Goal: Transaction & Acquisition: Purchase product/service

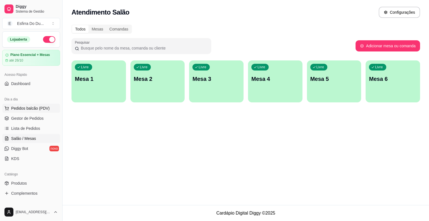
scroll to position [28, 0]
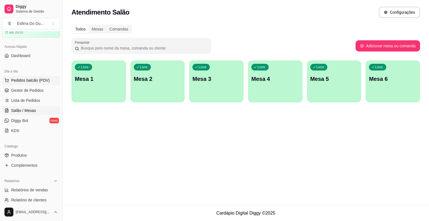
click at [23, 78] on span "Pedidos balcão (PDV)" at bounding box center [30, 80] width 39 height 6
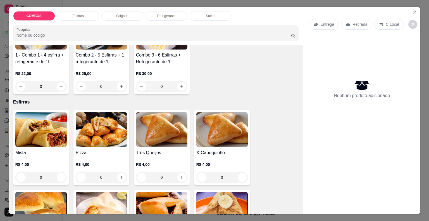
scroll to position [112, 0]
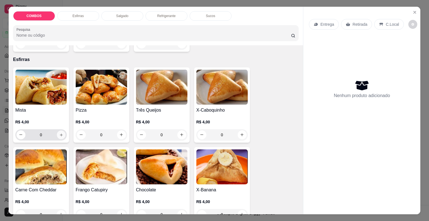
click at [60, 132] on icon "increase-product-quantity" at bounding box center [61, 134] width 4 height 4
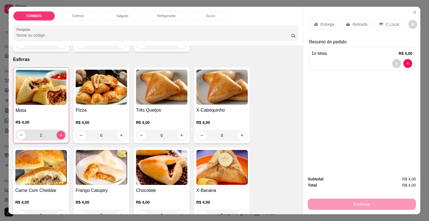
click at [60, 133] on icon "increase-product-quantity" at bounding box center [61, 135] width 4 height 4
click at [59, 133] on icon "increase-product-quantity" at bounding box center [61, 135] width 4 height 4
type input "4"
click at [180, 134] on icon "increase-product-quantity" at bounding box center [182, 135] width 4 height 4
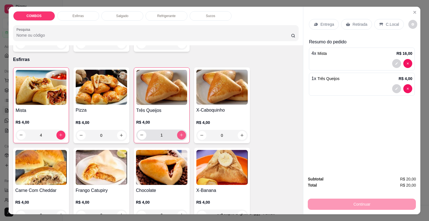
click at [179, 134] on icon "increase-product-quantity" at bounding box center [181, 135] width 4 height 4
type input "4"
click at [120, 133] on icon "increase-product-quantity" at bounding box center [121, 135] width 4 height 4
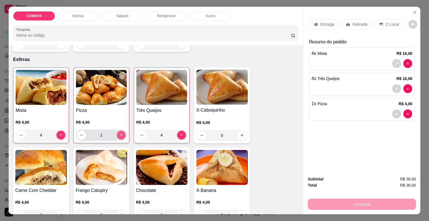
click at [120, 133] on icon "increase-product-quantity" at bounding box center [120, 134] width 3 height 3
type input "2"
click at [355, 23] on p "Retirada" at bounding box center [359, 24] width 15 height 6
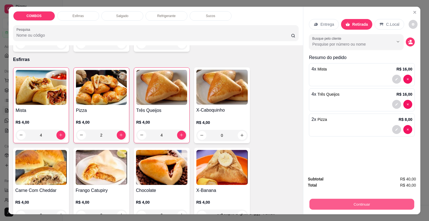
click at [324, 200] on button "Continuar" at bounding box center [361, 203] width 105 height 11
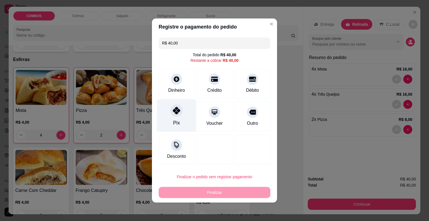
click at [180, 118] on div "Pix" at bounding box center [176, 115] width 39 height 33
type input "R$ 0,00"
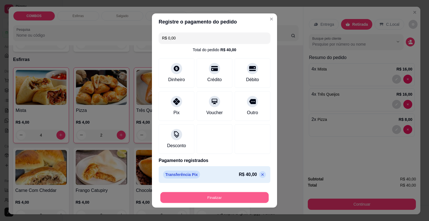
click at [200, 202] on button "Finalizar" at bounding box center [214, 197] width 108 height 11
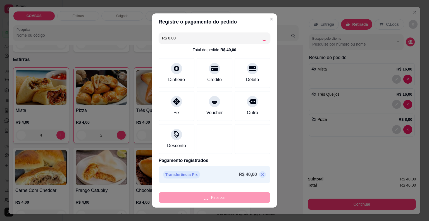
type input "0"
type input "-R$ 40,00"
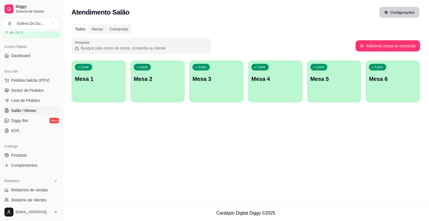
click at [395, 14] on button "Configurações" at bounding box center [399, 12] width 40 height 11
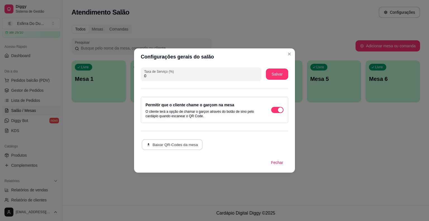
click at [185, 145] on button "Baixar QR-Codes da mesa" at bounding box center [172, 144] width 61 height 11
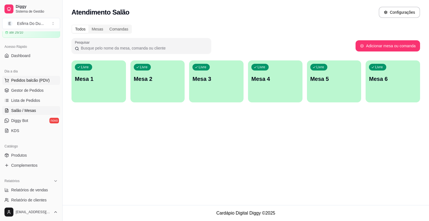
click at [39, 81] on span "Pedidos balcão (PDV)" at bounding box center [30, 80] width 39 height 6
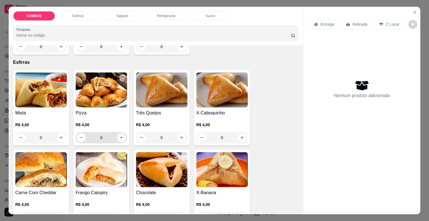
scroll to position [140, 0]
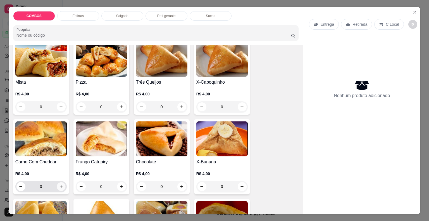
click at [59, 184] on icon "increase-product-quantity" at bounding box center [61, 186] width 4 height 4
type input "1"
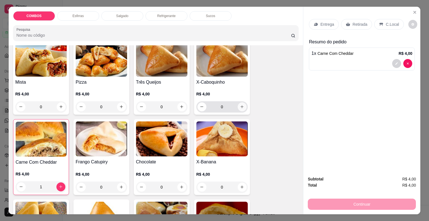
click at [241, 106] on icon "increase-product-quantity" at bounding box center [242, 106] width 4 height 4
type input "1"
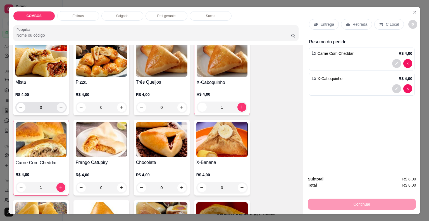
click at [60, 108] on button "increase-product-quantity" at bounding box center [61, 107] width 9 height 9
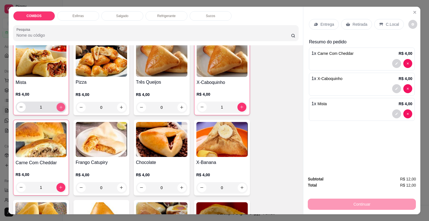
click at [60, 108] on button "increase-product-quantity" at bounding box center [60, 106] width 9 height 9
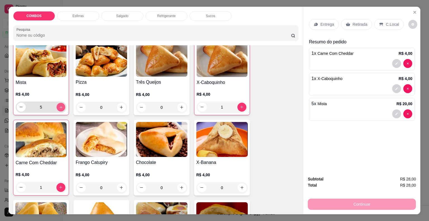
type input "6"
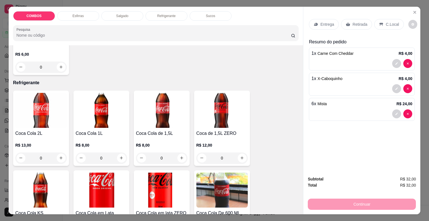
scroll to position [642, 0]
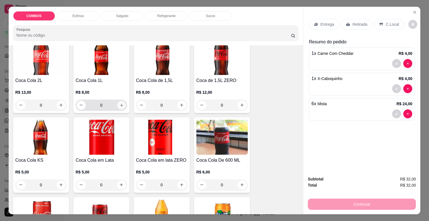
click at [120, 106] on button "increase-product-quantity" at bounding box center [121, 105] width 9 height 9
type input "1"
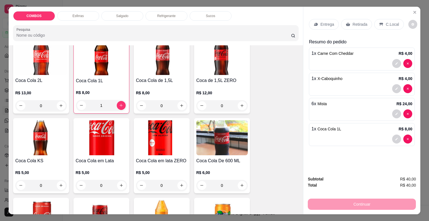
click at [357, 25] on div "Retirada" at bounding box center [356, 24] width 31 height 11
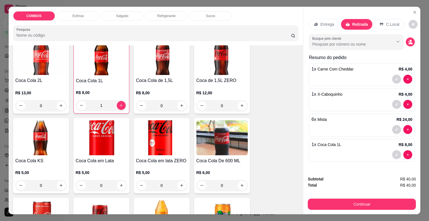
click at [333, 197] on div "Continuar" at bounding box center [362, 203] width 108 height 13
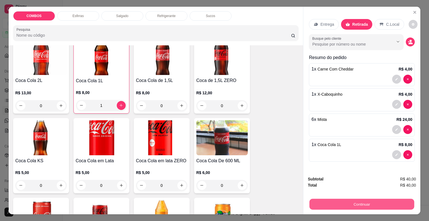
click at [331, 202] on button "Continuar" at bounding box center [361, 203] width 105 height 11
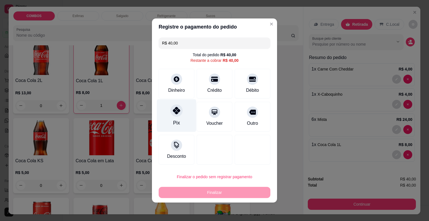
click at [176, 117] on div "Pix" at bounding box center [176, 115] width 39 height 33
type input "R$ 0,00"
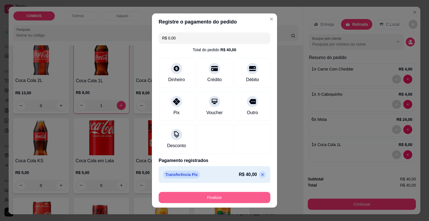
click at [192, 195] on button "Finalizar" at bounding box center [215, 197] width 112 height 11
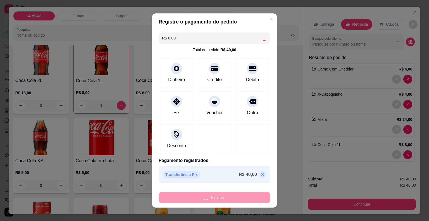
type input "0"
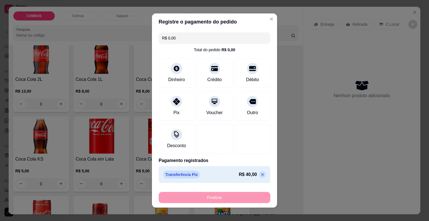
type input "-R$ 40,00"
